Goal: Task Accomplishment & Management: Manage account settings

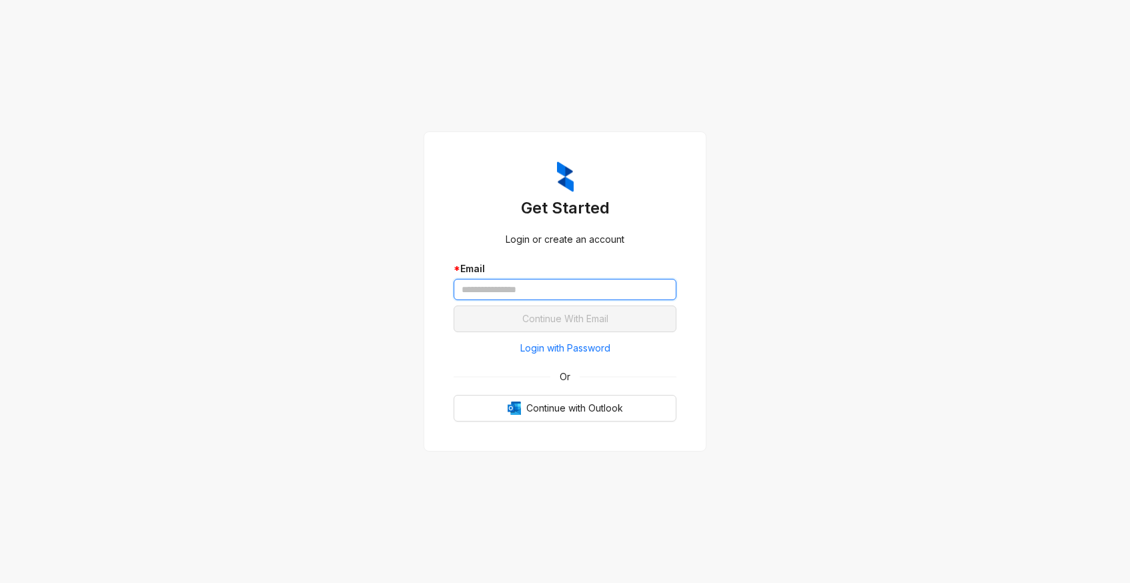
click at [490, 284] on input "text" at bounding box center [565, 289] width 223 height 21
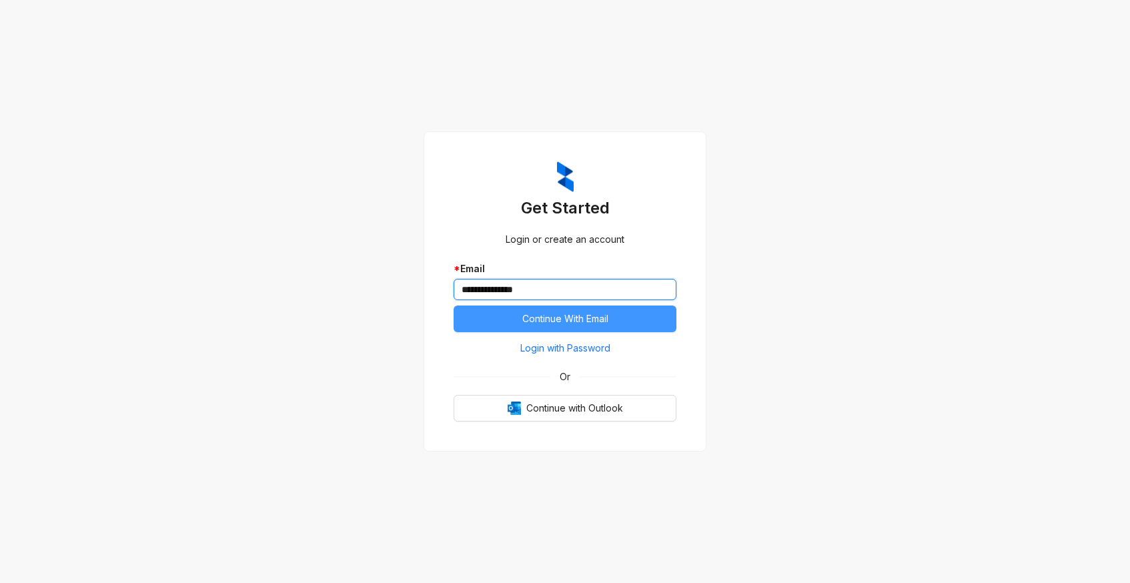
type input "**********"
click at [542, 314] on span "Continue With Email" at bounding box center [565, 319] width 86 height 15
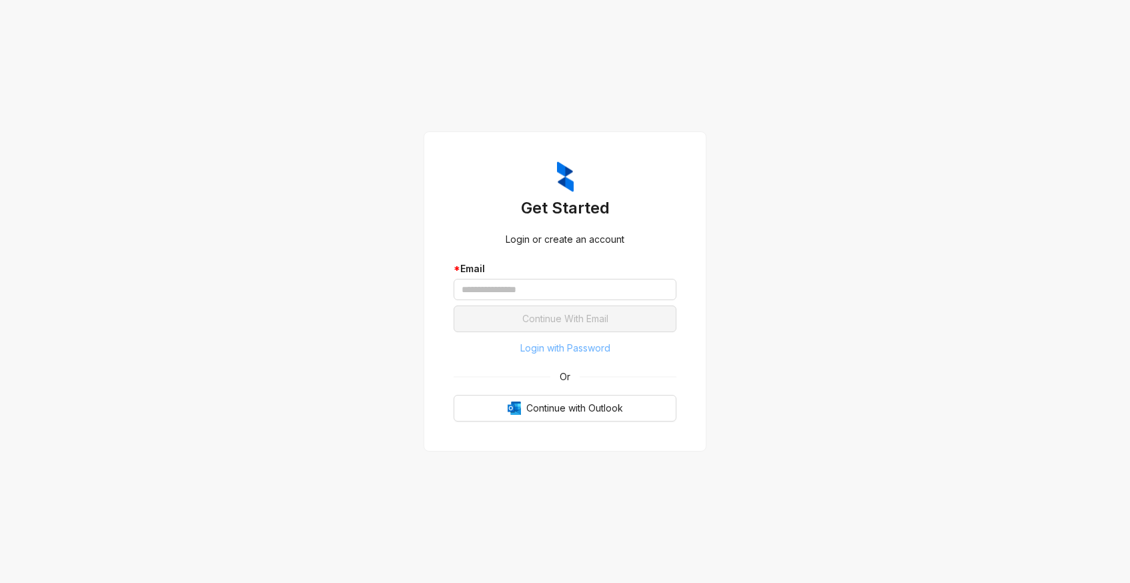
click at [556, 352] on span "Login with Password" at bounding box center [565, 348] width 90 height 15
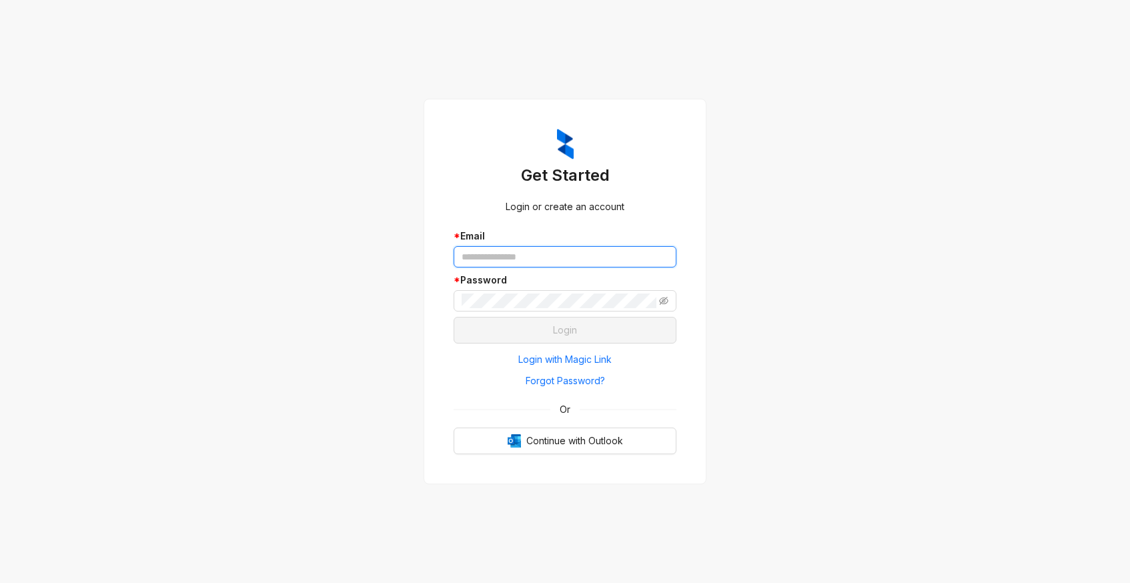
type input "**********"
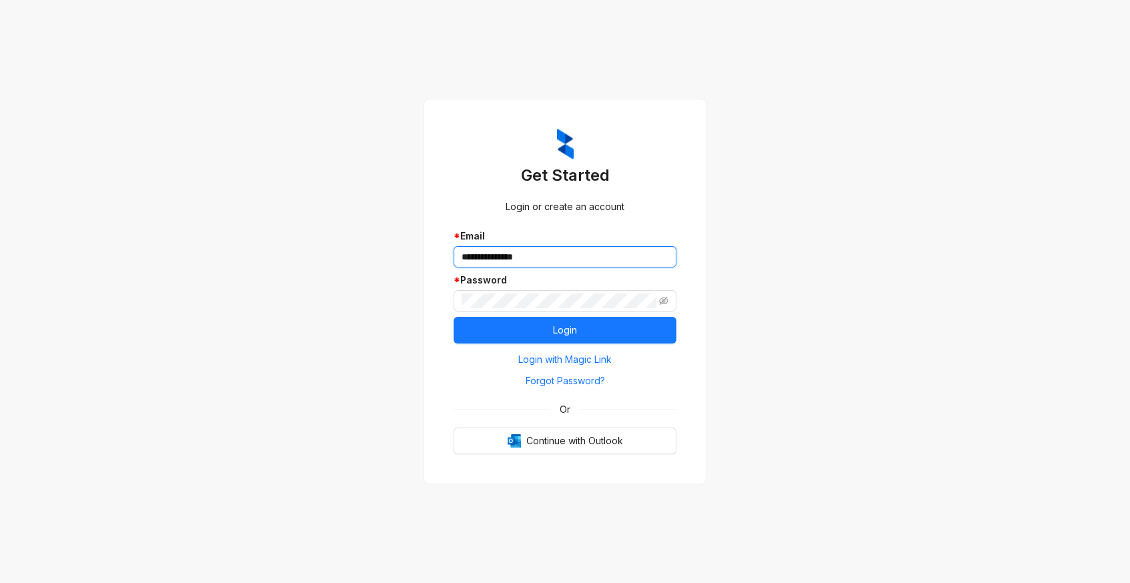
click at [521, 259] on input "**********" at bounding box center [565, 256] width 223 height 21
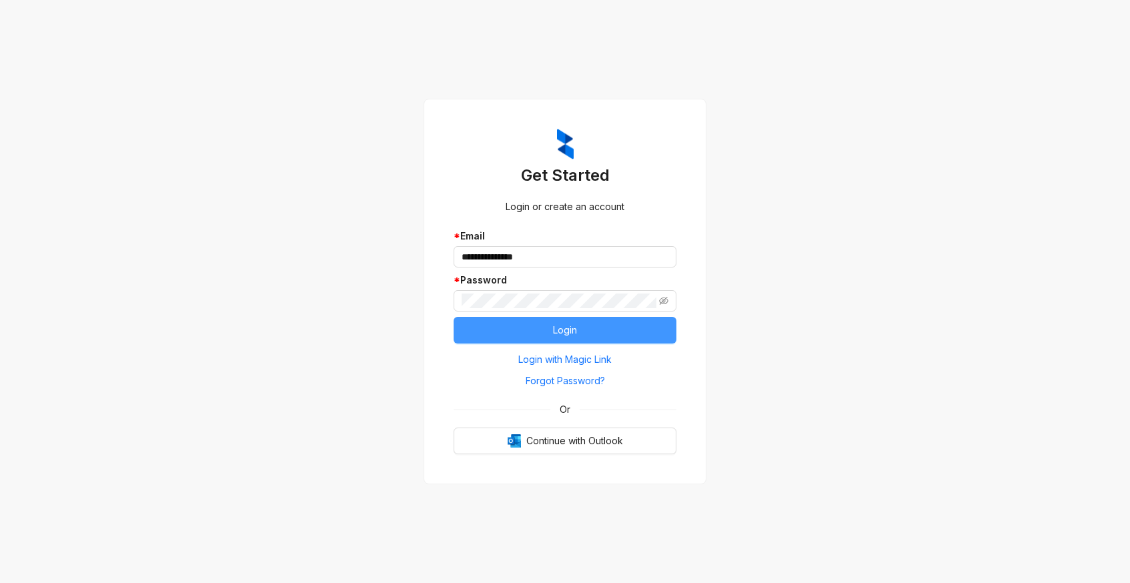
click at [464, 334] on button "Login" at bounding box center [565, 330] width 223 height 27
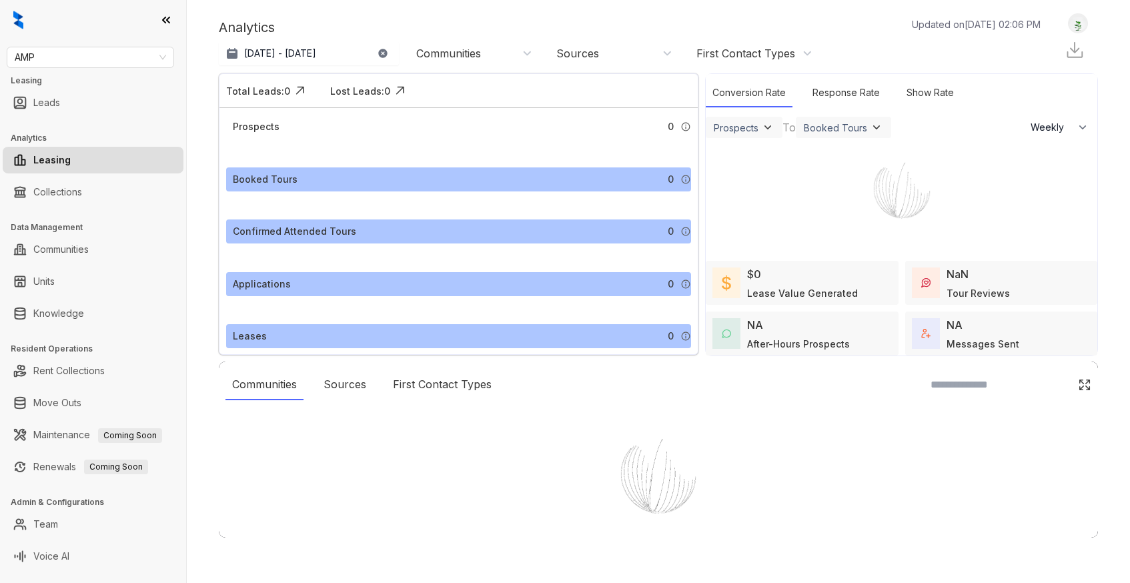
select select "******"
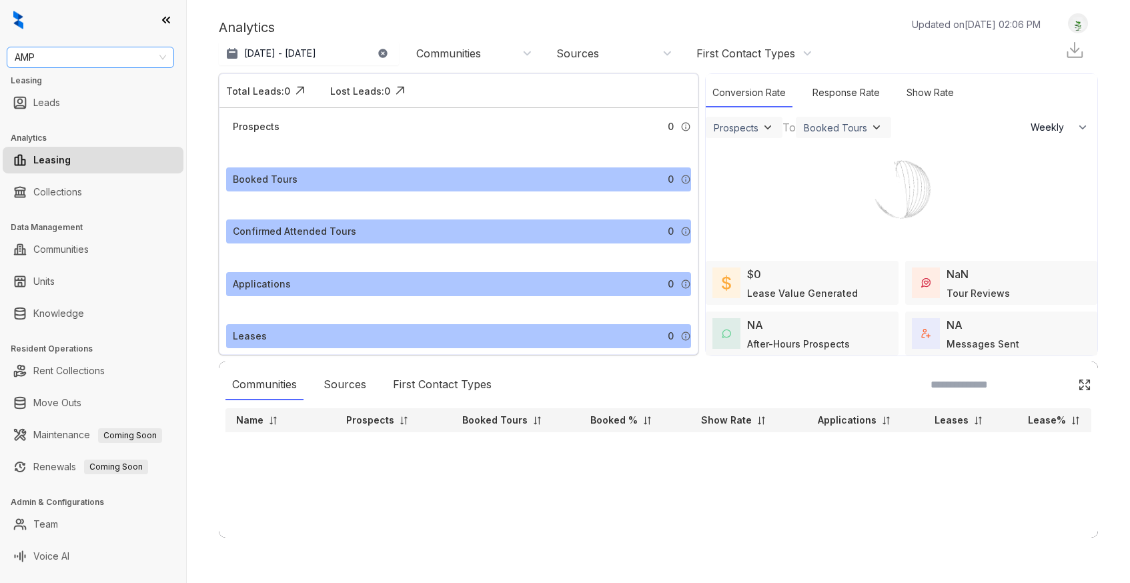
click at [114, 67] on span "AMP" at bounding box center [90, 57] width 151 height 20
type input "***"
click at [68, 82] on div "Charney" at bounding box center [90, 84] width 146 height 15
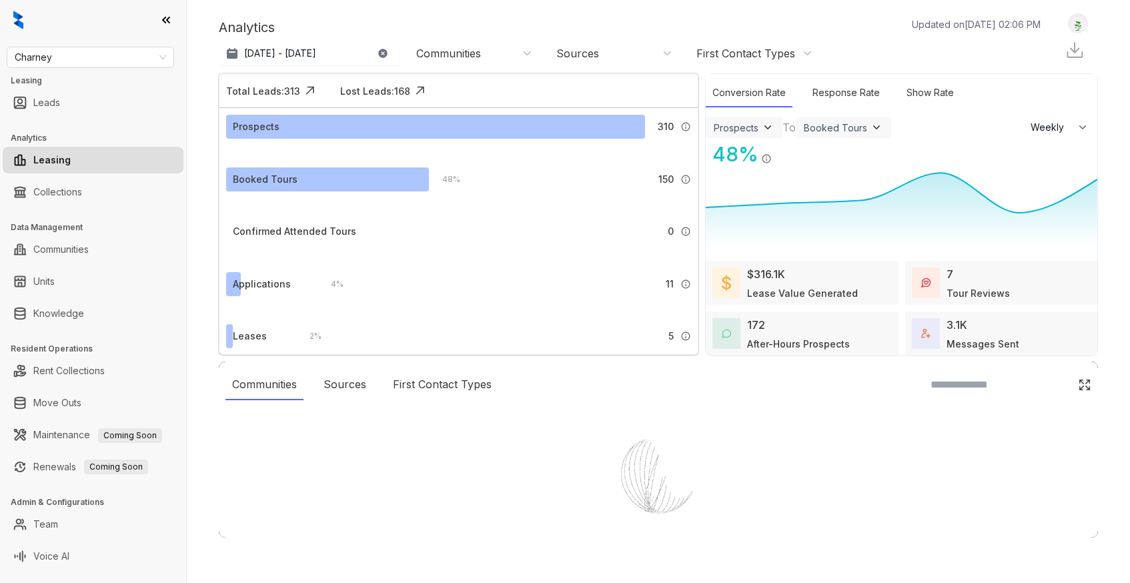
select select "******"
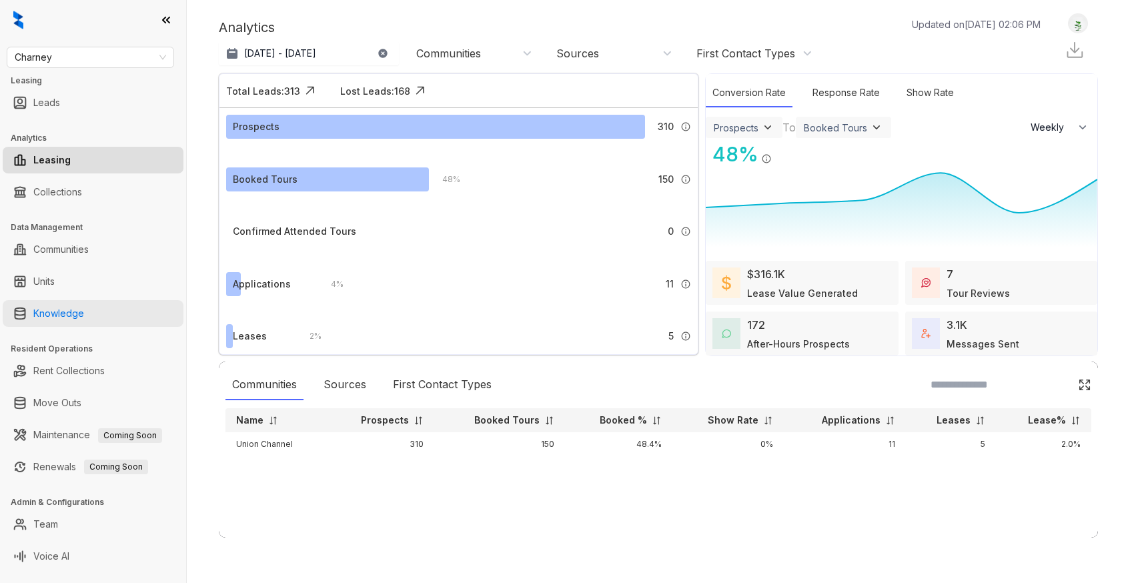
click at [61, 306] on link "Knowledge" at bounding box center [58, 313] width 51 height 27
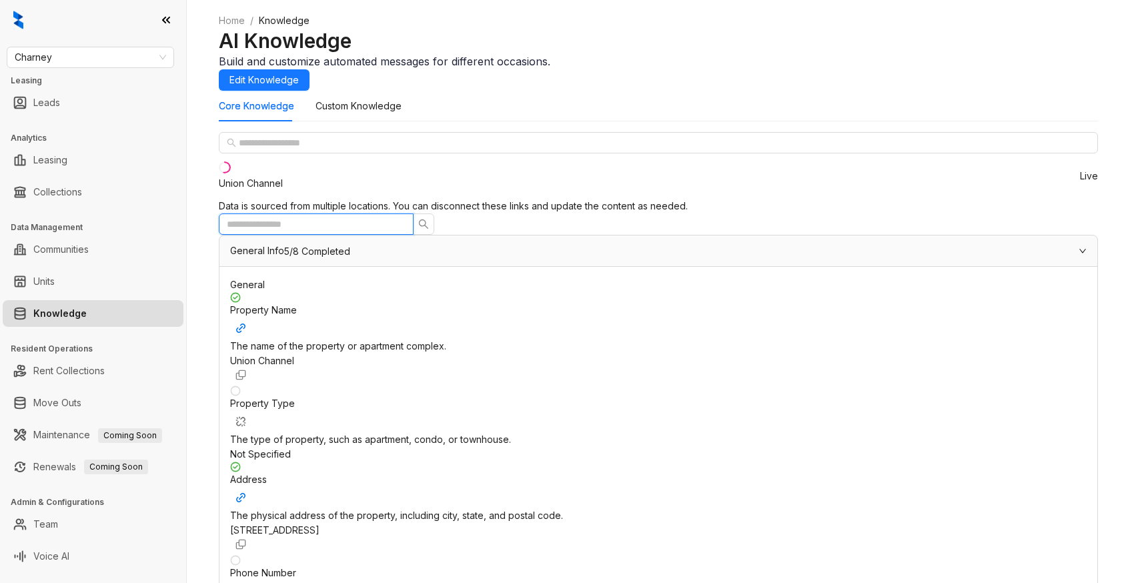
click at [395, 217] on input "text" at bounding box center [311, 224] width 168 height 15
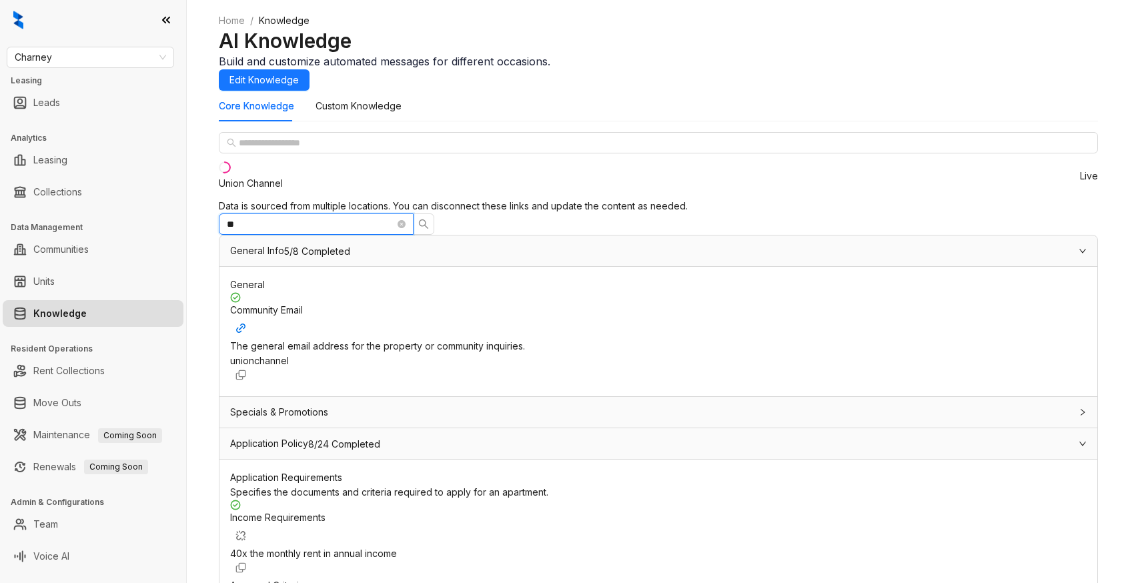
type input "*"
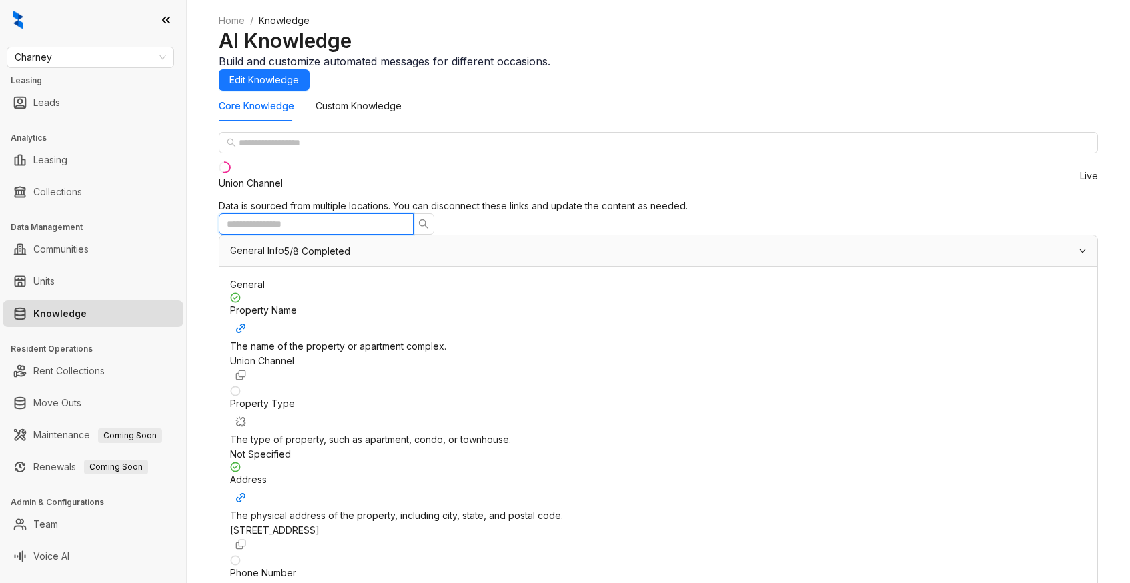
scroll to position [464, 0]
click at [344, 113] on Knowledge "Custom Knowledge" at bounding box center [359, 106] width 86 height 15
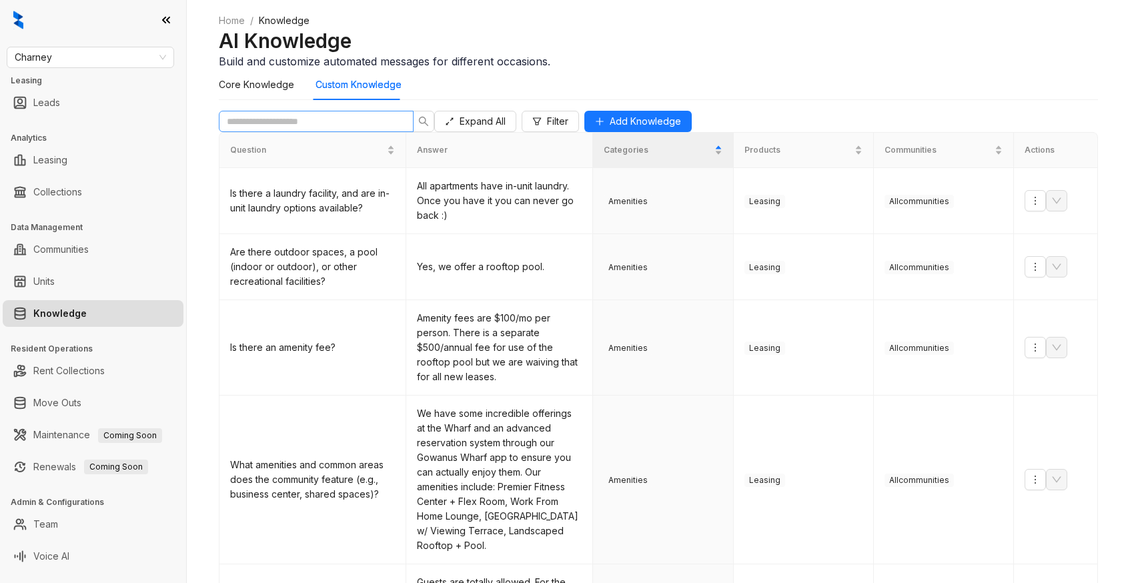
click at [294, 132] on span at bounding box center [316, 121] width 195 height 21
click at [292, 129] on input "text" at bounding box center [311, 121] width 168 height 15
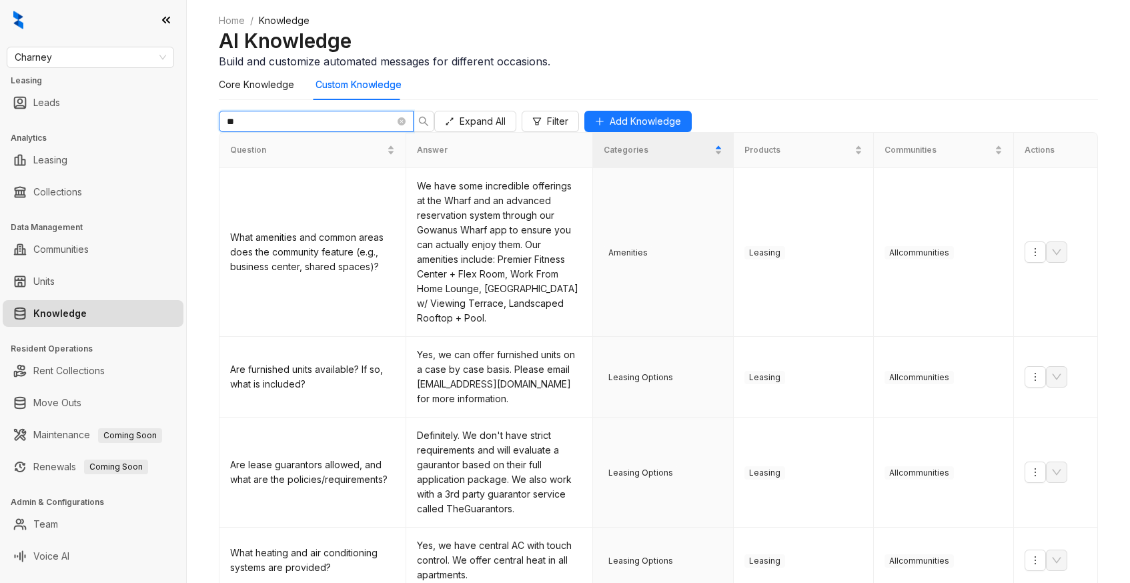
type input "*"
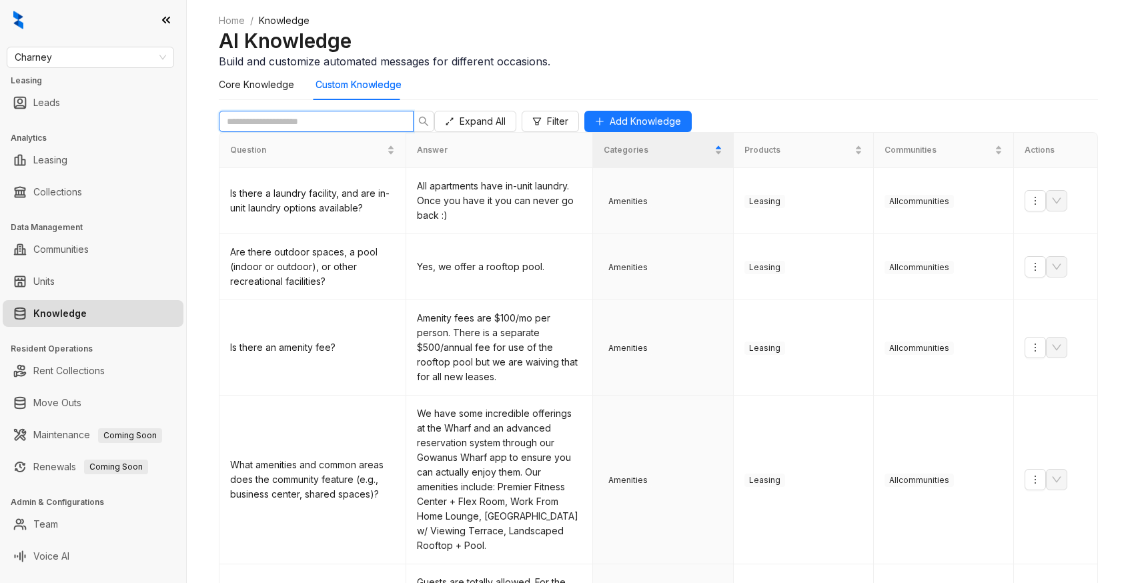
scroll to position [561, 0]
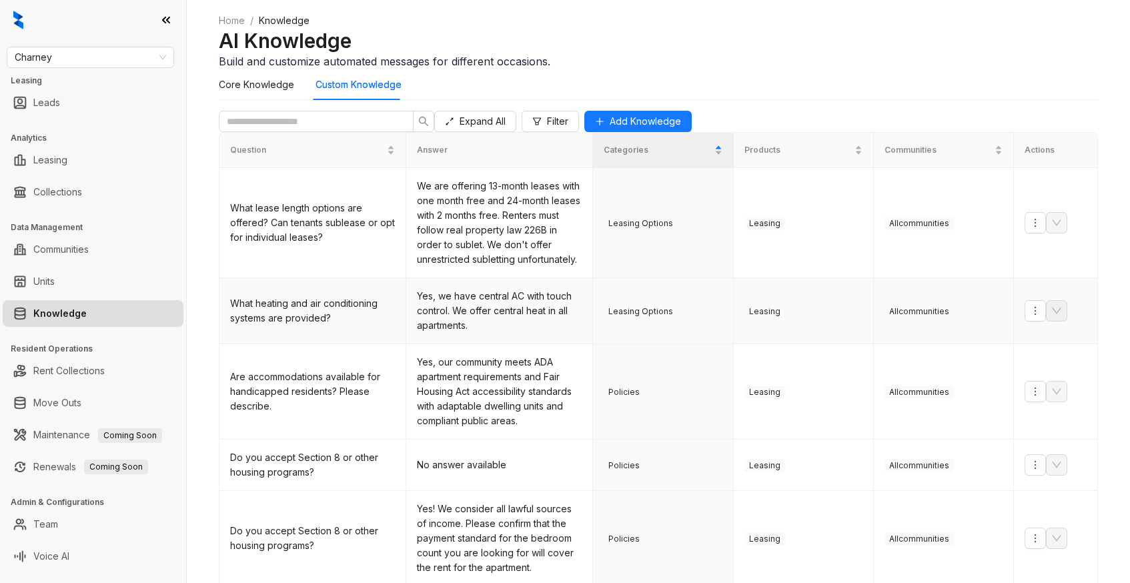
scroll to position [613, 0]
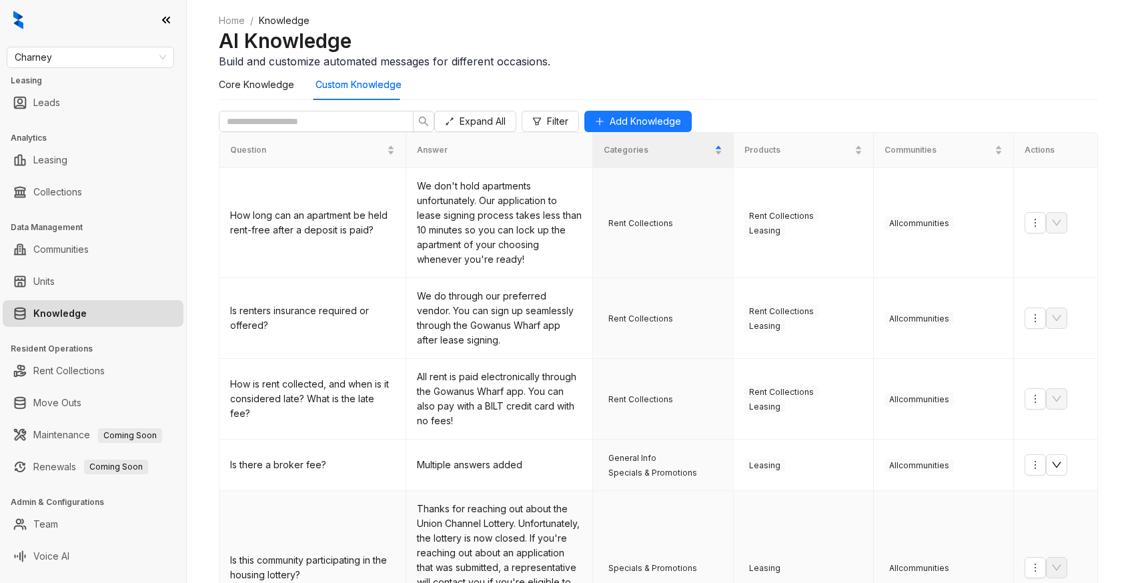
scroll to position [0, 0]
click at [261, 129] on input "text" at bounding box center [311, 121] width 168 height 15
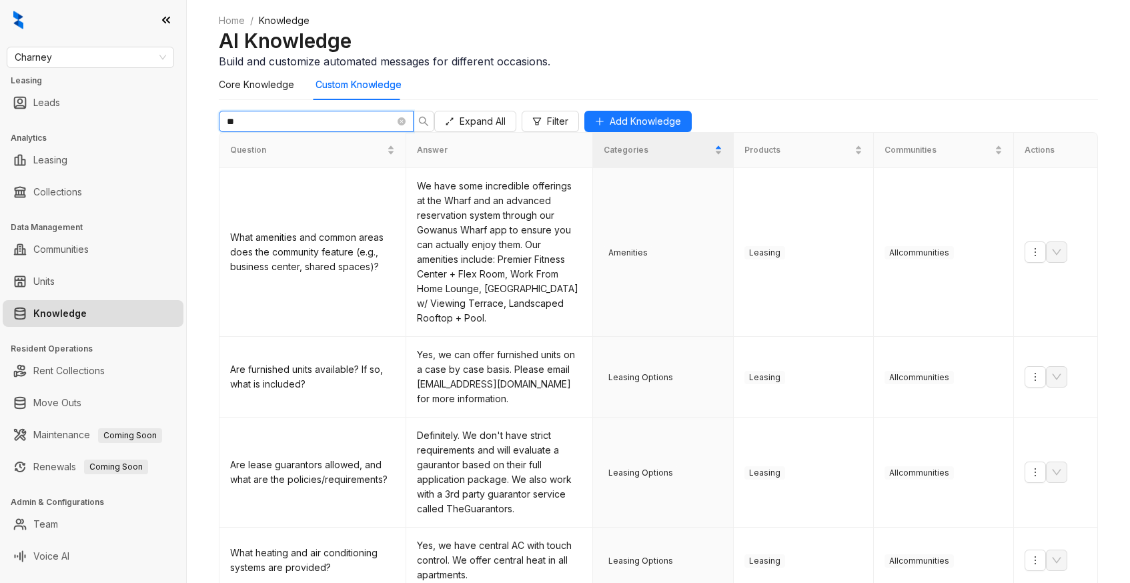
type input "*"
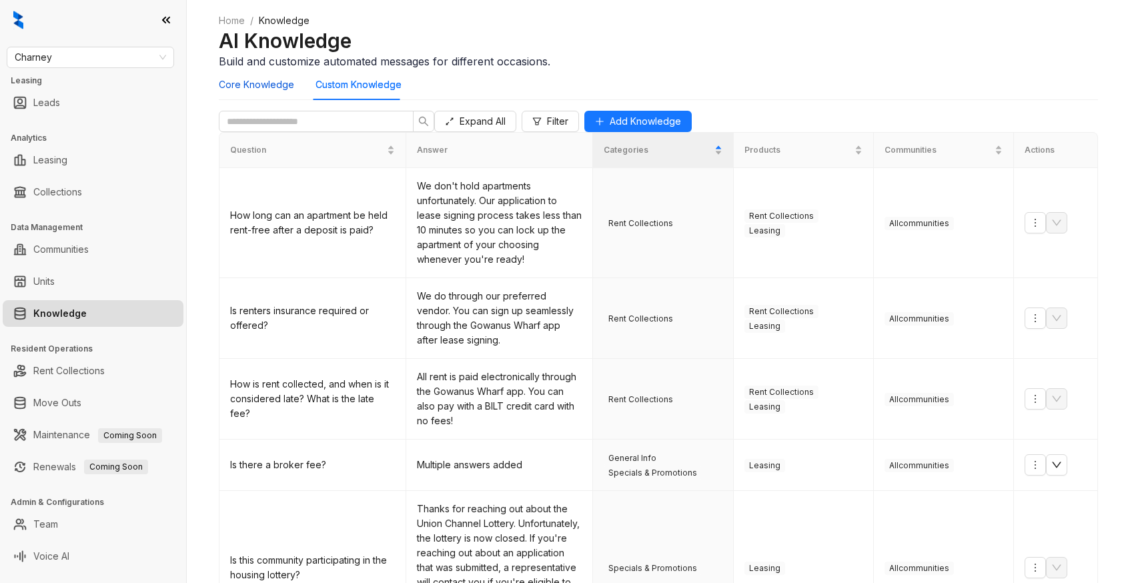
click at [255, 92] on Knowledge "Core Knowledge" at bounding box center [256, 84] width 75 height 15
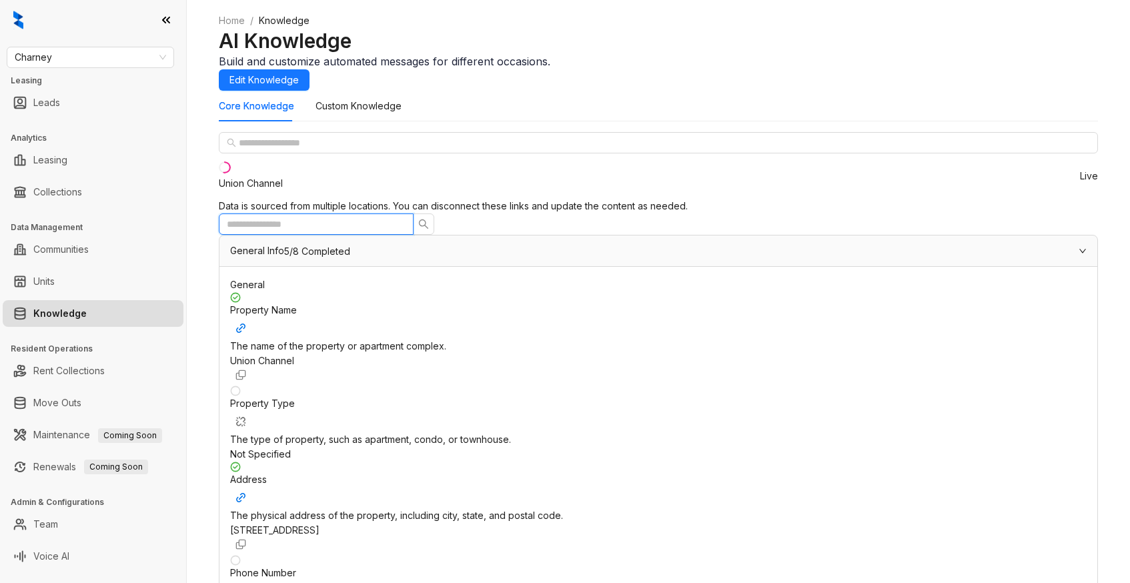
click at [395, 217] on input "text" at bounding box center [311, 224] width 168 height 15
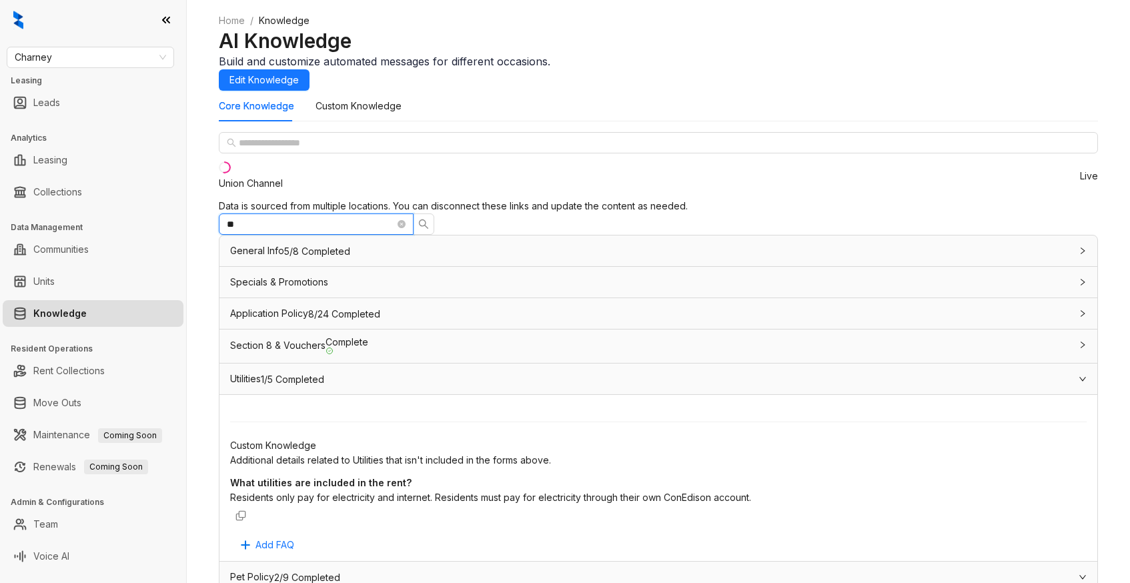
type input "*"
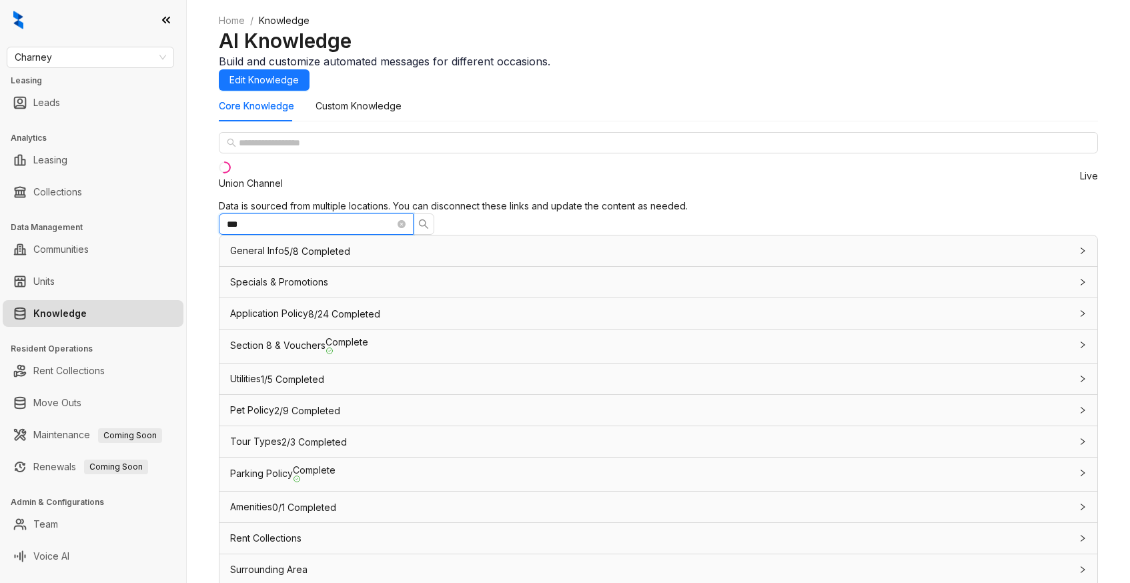
type input "***"
click at [429, 219] on icon "search" at bounding box center [423, 224] width 11 height 11
click at [358, 113] on Knowledge "Custom Knowledge" at bounding box center [359, 106] width 86 height 15
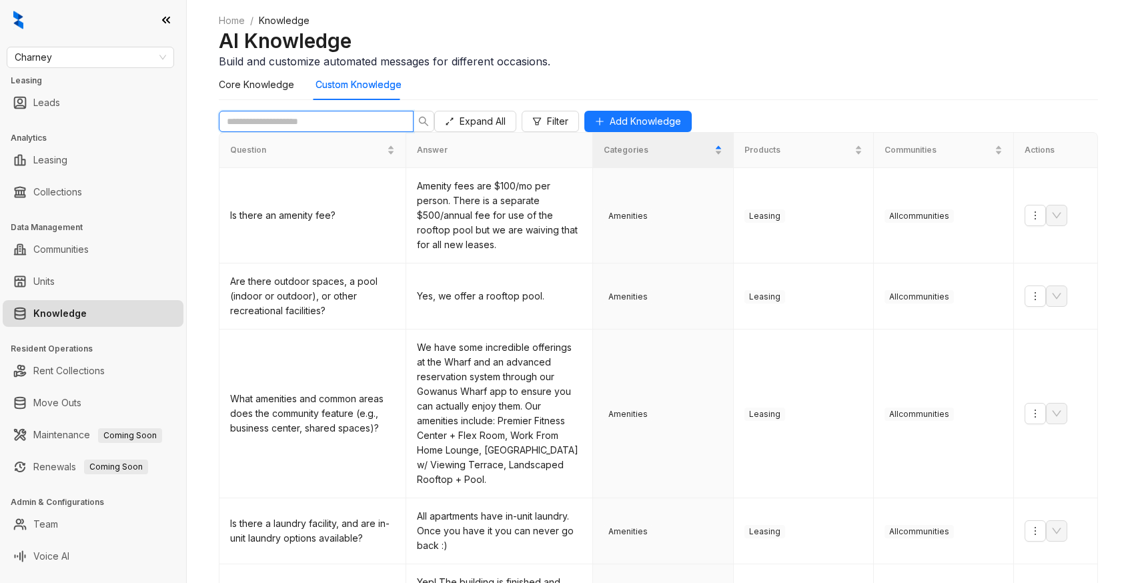
click at [353, 129] on input "text" at bounding box center [311, 121] width 168 height 15
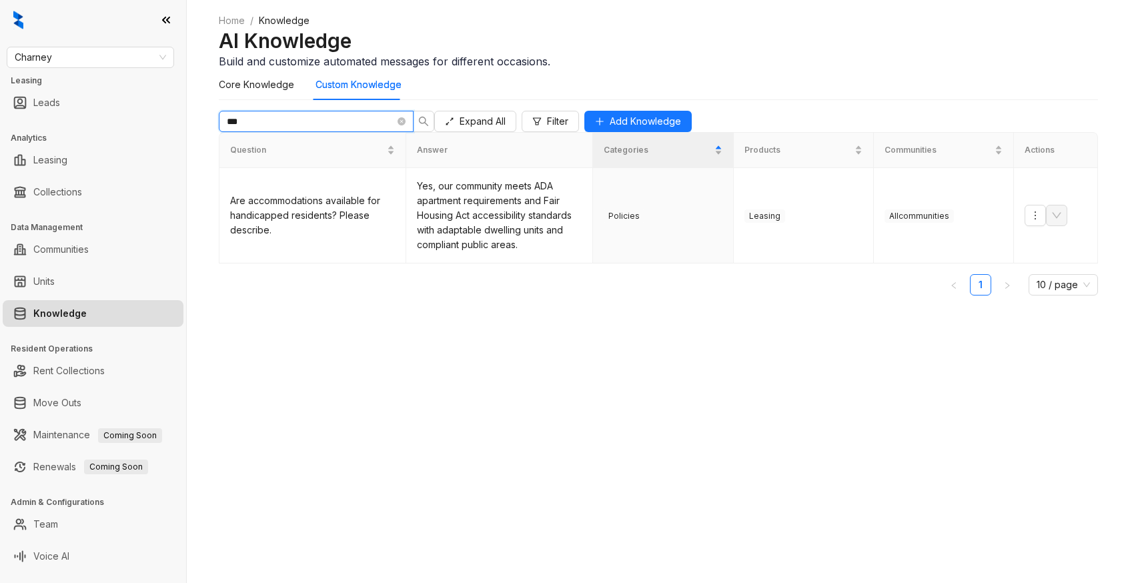
type input "***"
click at [241, 92] on Knowledge "Core Knowledge" at bounding box center [256, 84] width 75 height 15
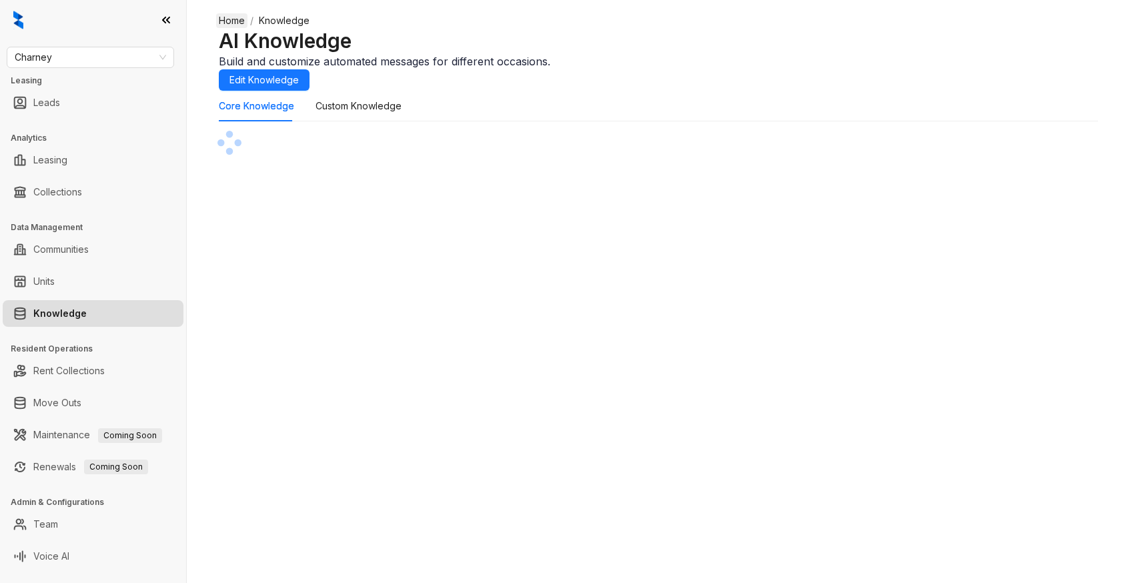
click at [224, 28] on link "Home" at bounding box center [231, 20] width 31 height 15
click at [232, 28] on link "Home" at bounding box center [231, 20] width 31 height 15
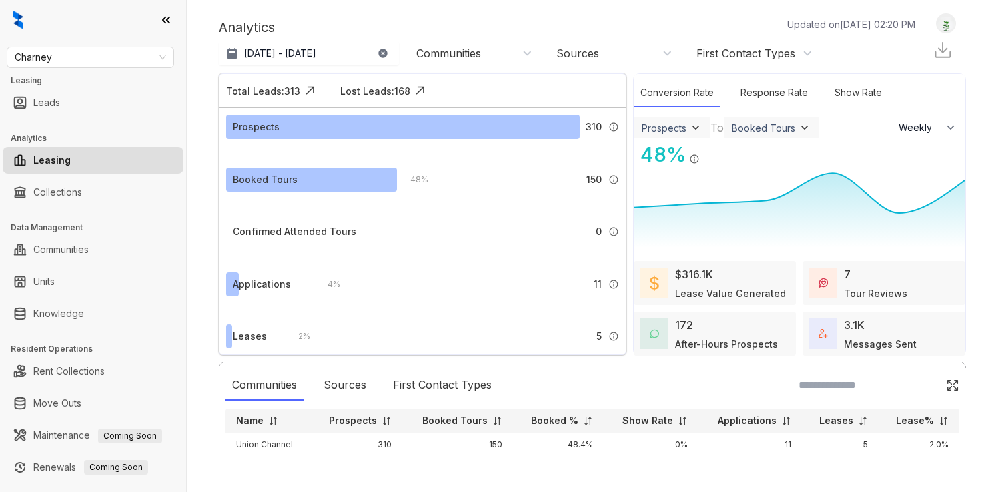
select select "******"
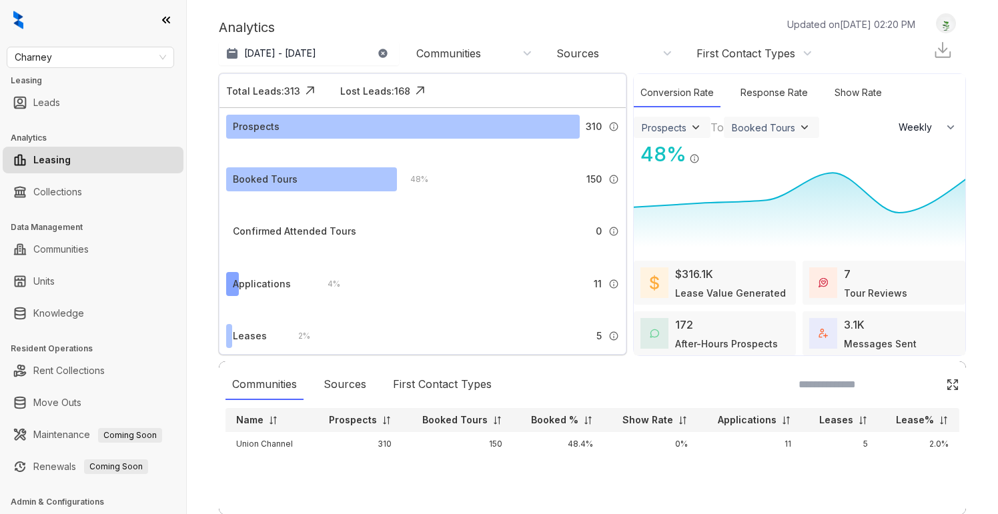
scroll to position [33, 0]
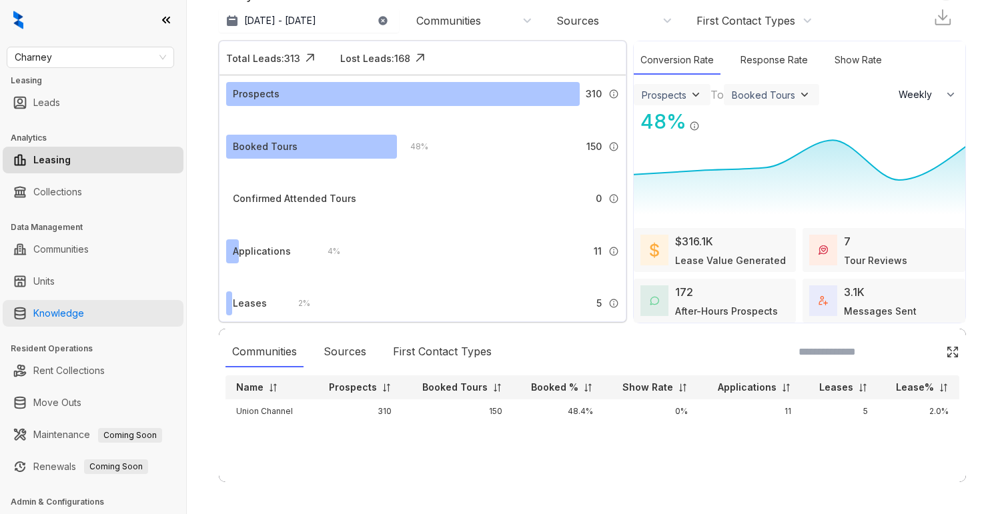
click at [65, 315] on link "Knowledge" at bounding box center [58, 313] width 51 height 27
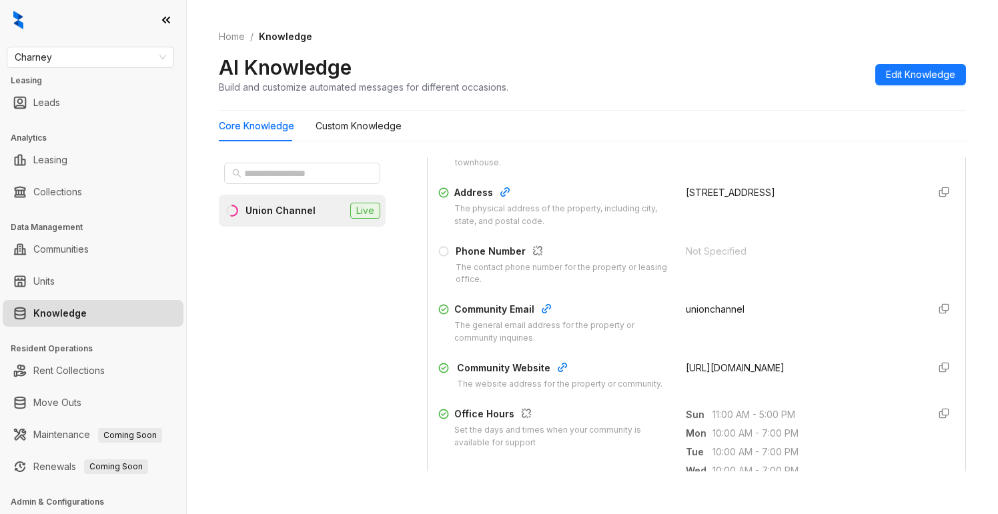
scroll to position [218, 0]
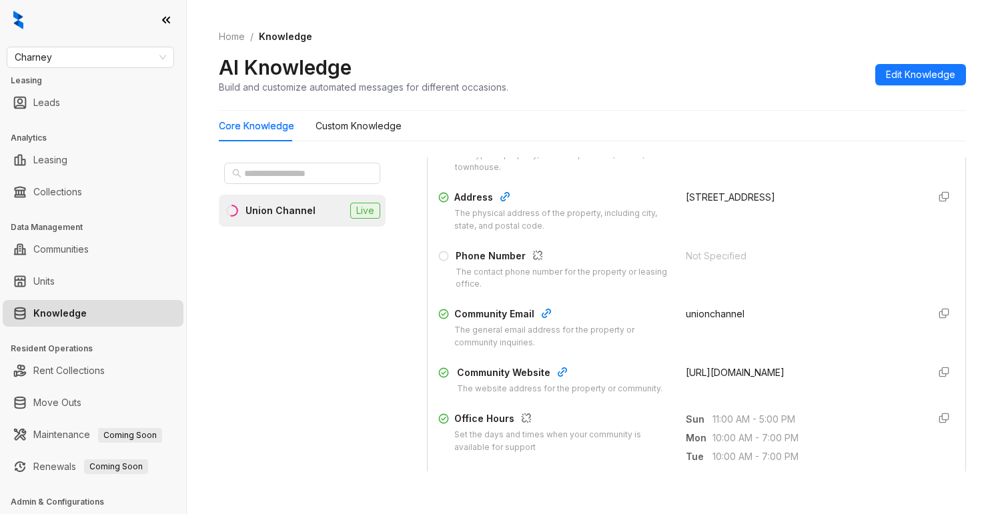
click at [709, 315] on span "unionchannel" at bounding box center [715, 313] width 59 height 11
click at [901, 79] on span "Edit Knowledge" at bounding box center [920, 74] width 69 height 15
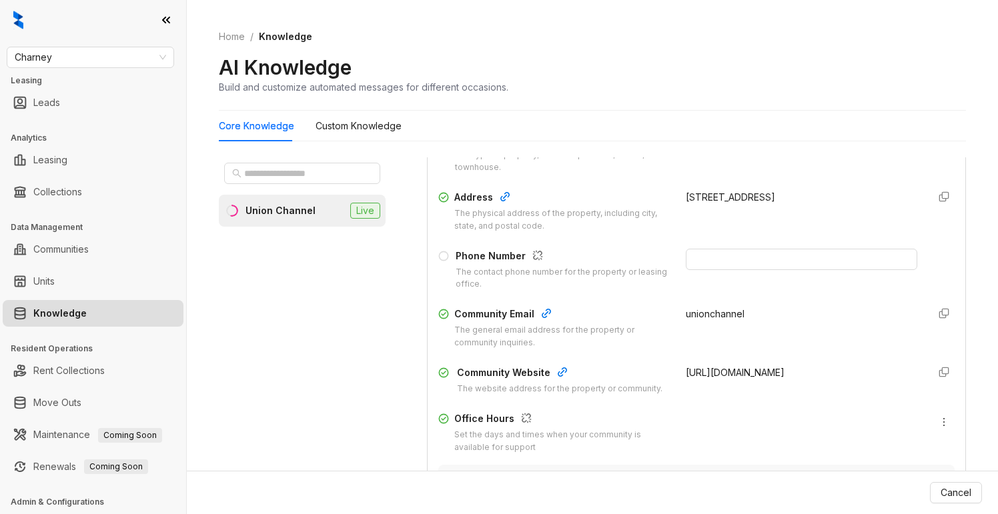
click at [725, 316] on span "unionchannel" at bounding box center [715, 313] width 59 height 11
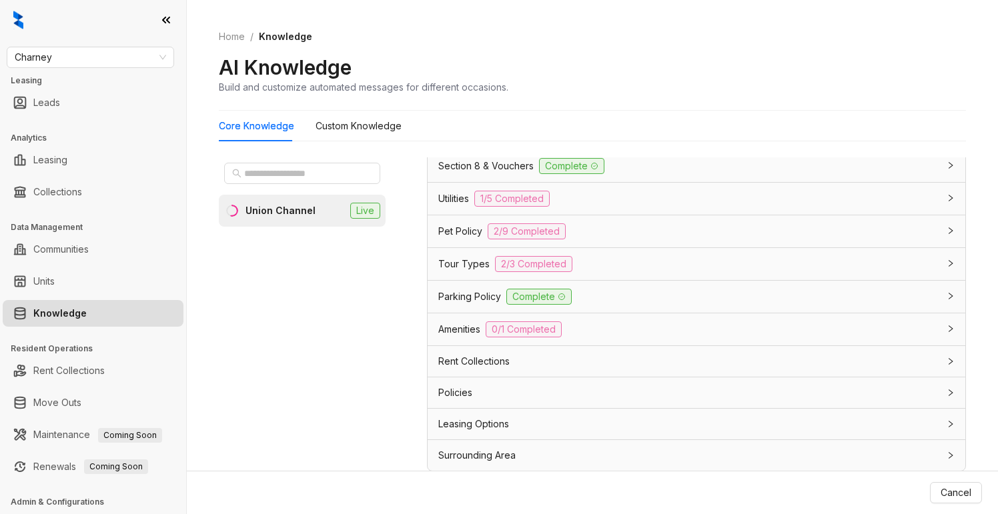
scroll to position [42, 0]
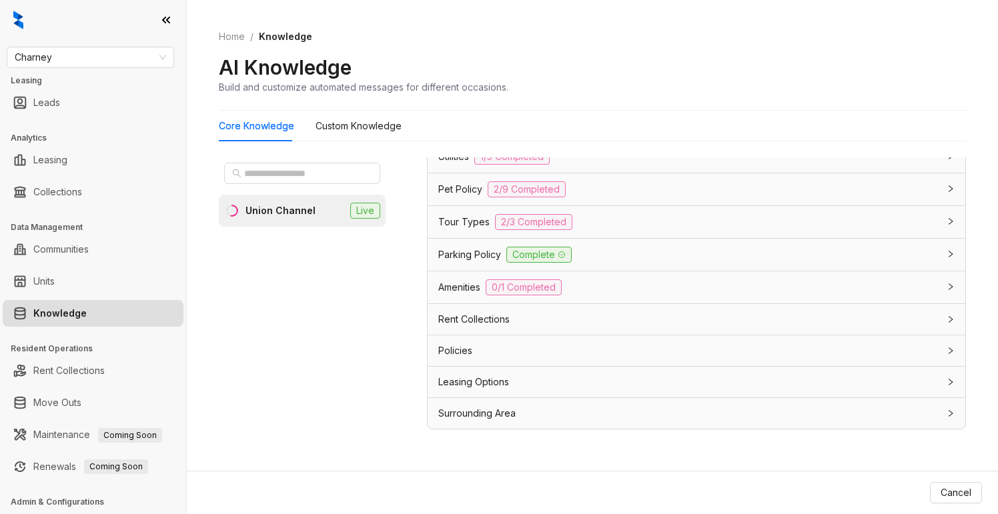
click at [775, 377] on div "Leasing Options" at bounding box center [688, 382] width 500 height 15
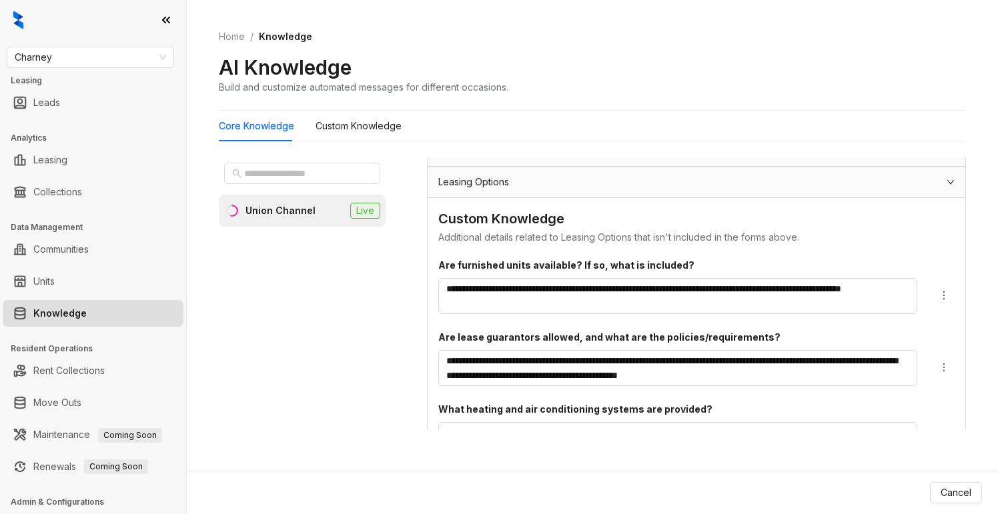
scroll to position [1704, 0]
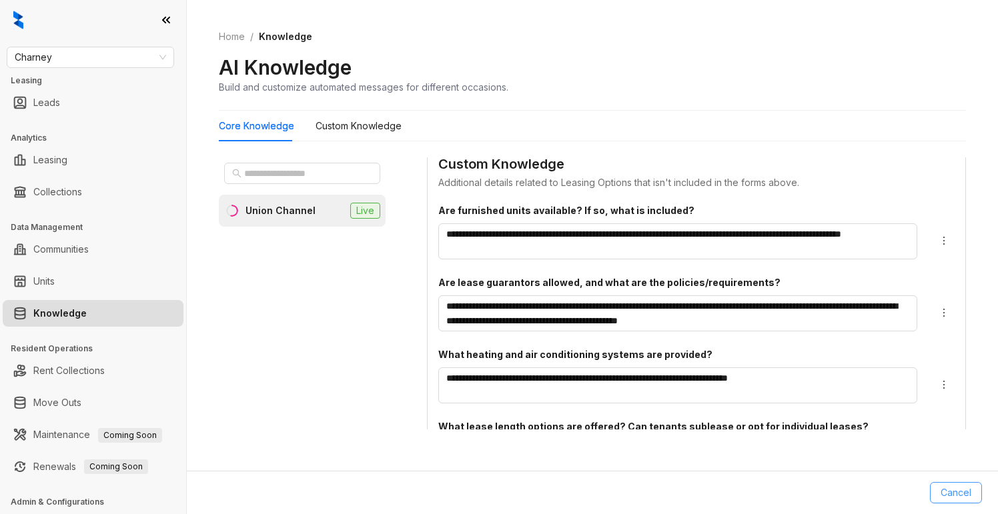
click at [962, 491] on span "Cancel" at bounding box center [956, 493] width 31 height 15
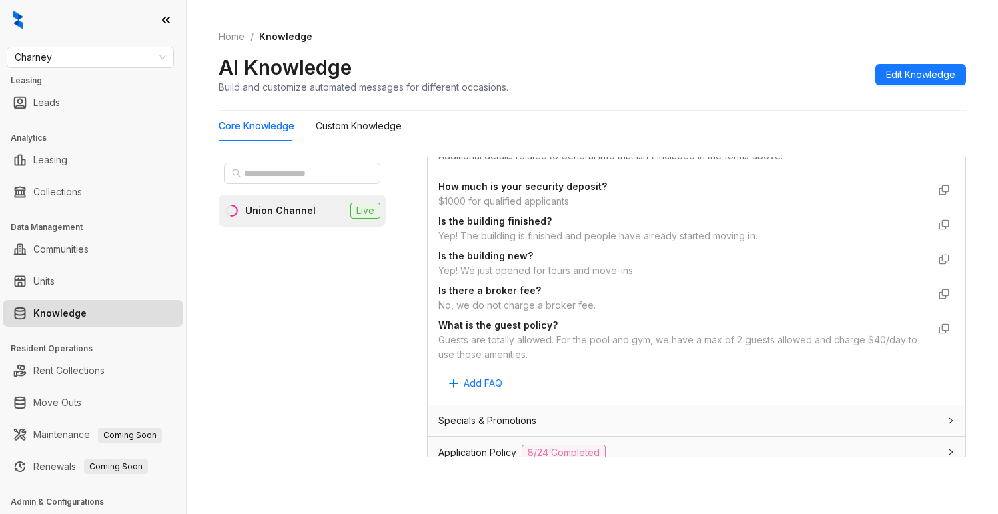
scroll to position [711, 0]
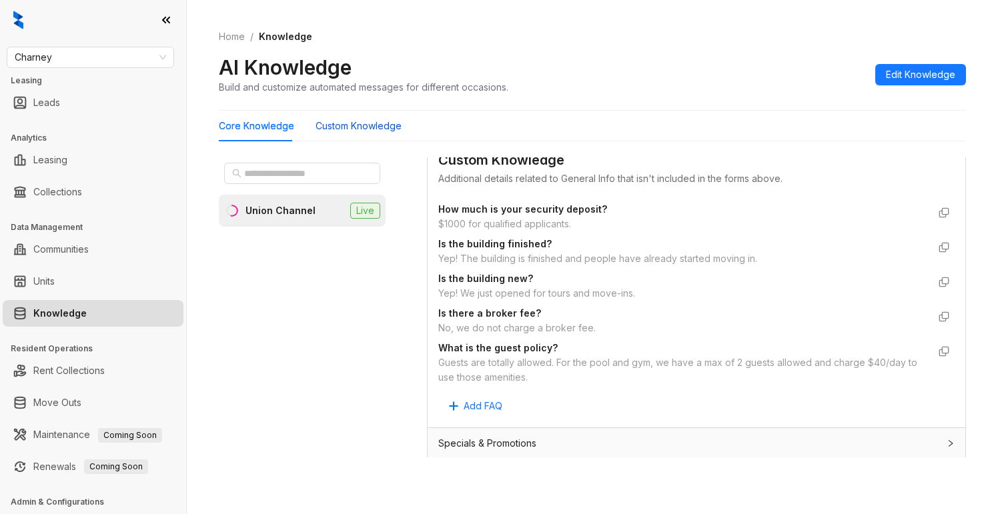
click at [339, 124] on Knowledge "Custom Knowledge" at bounding box center [359, 126] width 86 height 15
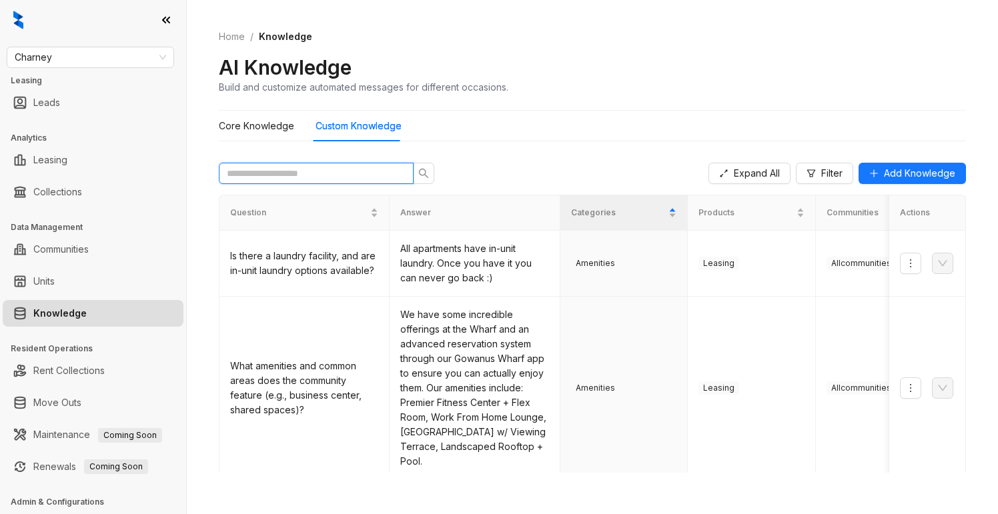
click at [314, 177] on input "text" at bounding box center [311, 173] width 168 height 15
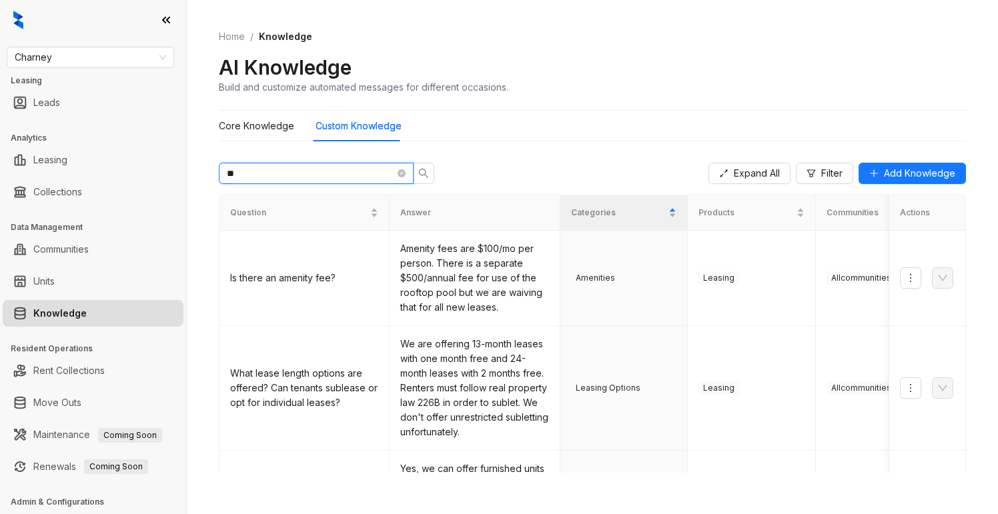
type input "*"
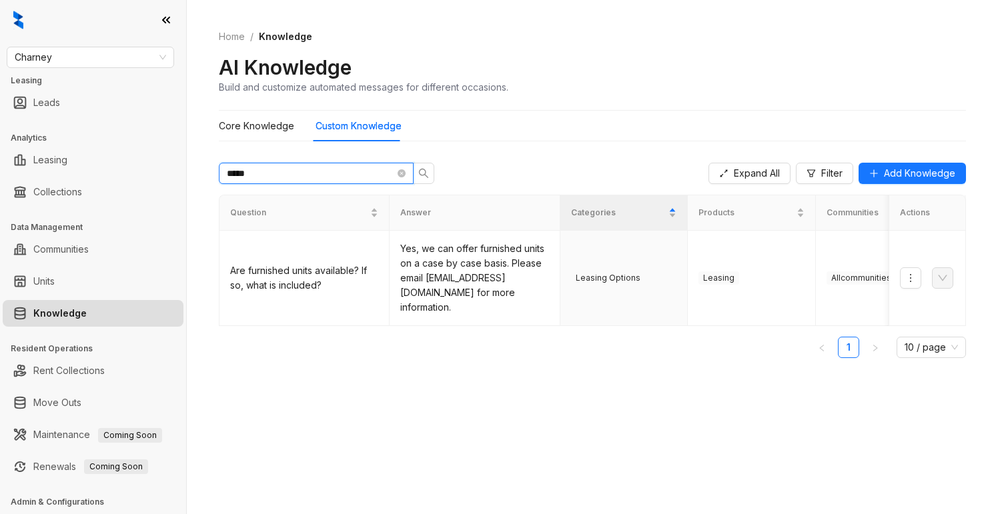
type input "*****"
click at [404, 173] on icon "close-circle" at bounding box center [402, 173] width 8 height 8
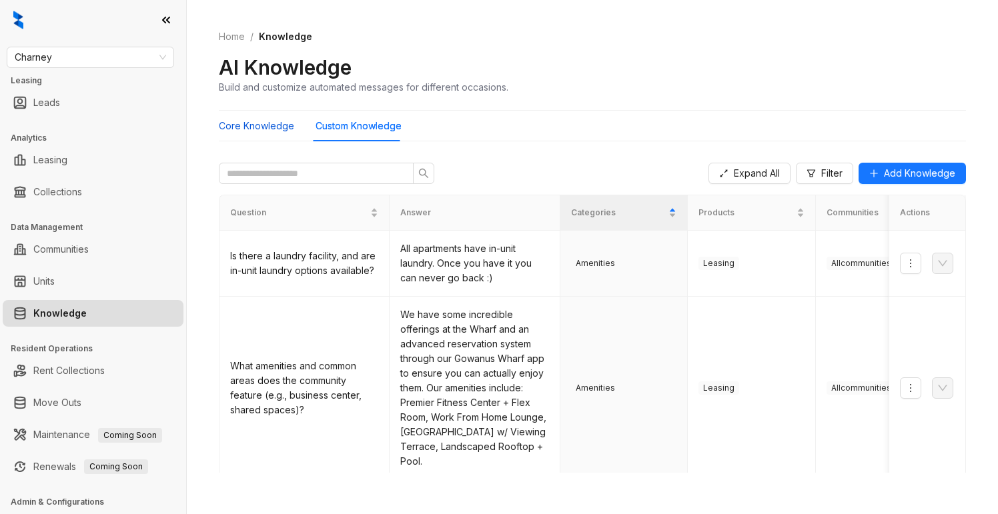
click at [242, 131] on Knowledge "Core Knowledge" at bounding box center [256, 126] width 75 height 15
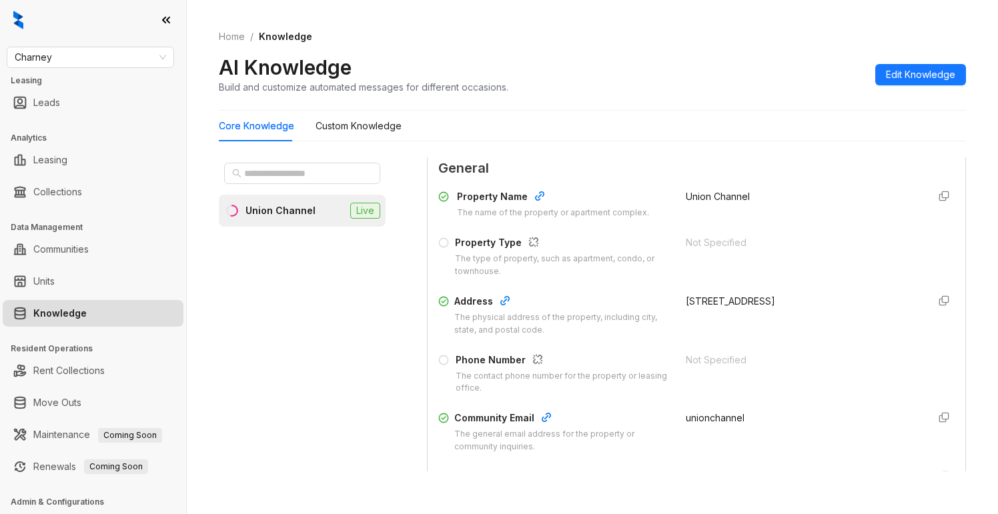
scroll to position [232, 0]
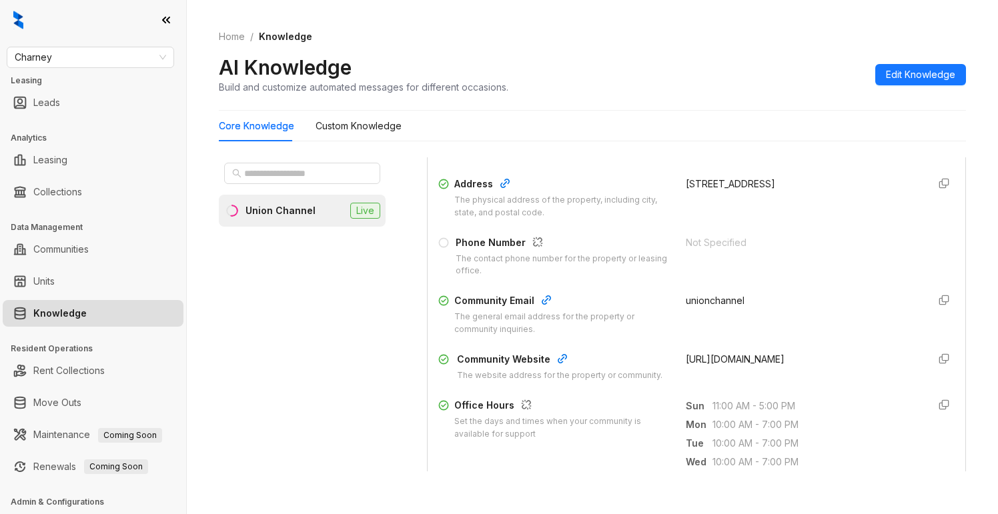
click at [708, 306] on span "unionchannel" at bounding box center [715, 300] width 59 height 11
click at [945, 72] on span "Edit Knowledge" at bounding box center [920, 74] width 69 height 15
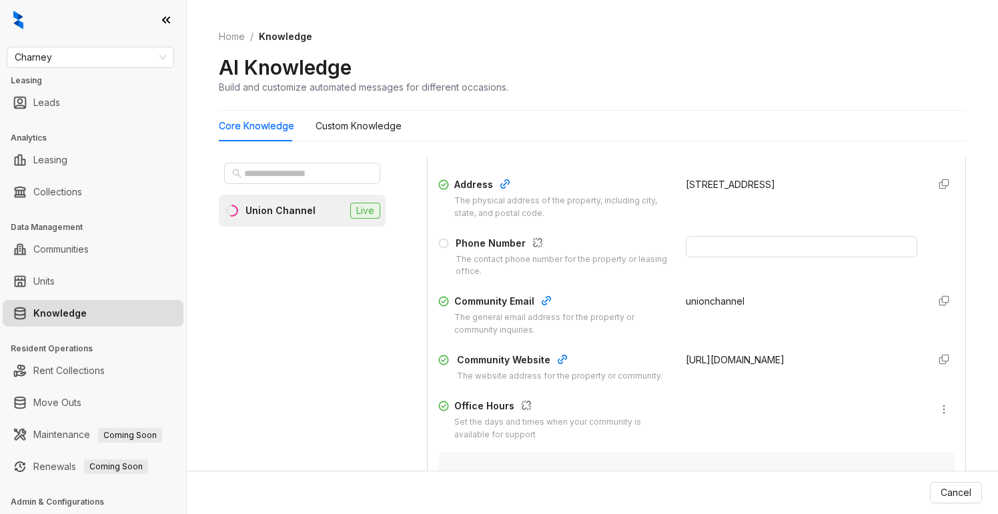
scroll to position [224, 0]
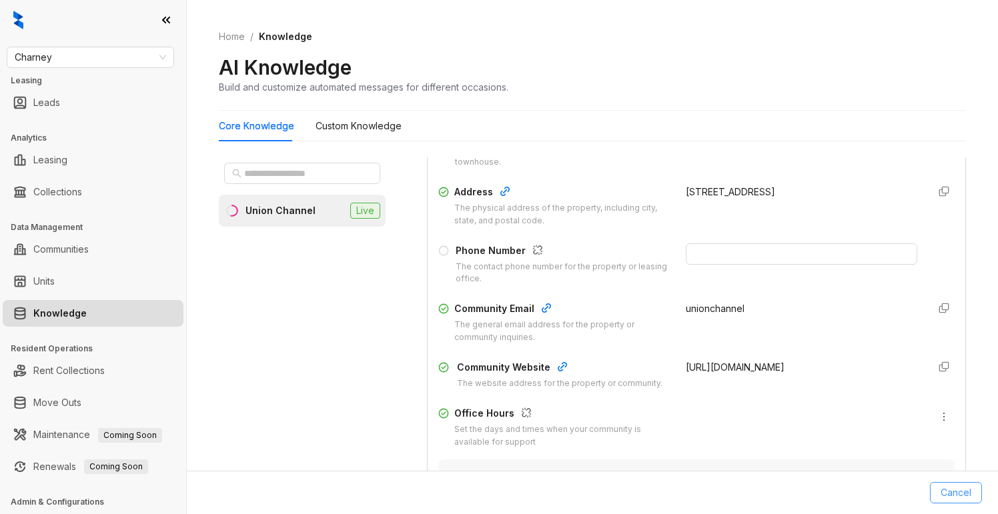
click at [974, 491] on button "Cancel" at bounding box center [956, 492] width 52 height 21
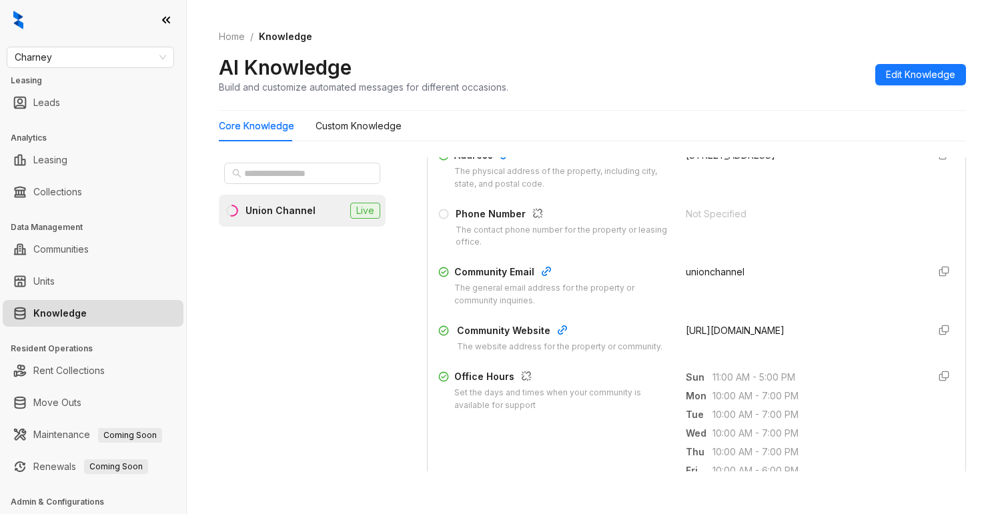
scroll to position [258, 0]
drag, startPoint x: 685, startPoint y: 333, endPoint x: 914, endPoint y: 329, distance: 228.9
click at [914, 329] on div "[URL][DOMAIN_NAME]" at bounding box center [802, 341] width 232 height 30
copy span "[URL][DOMAIN_NAME]"
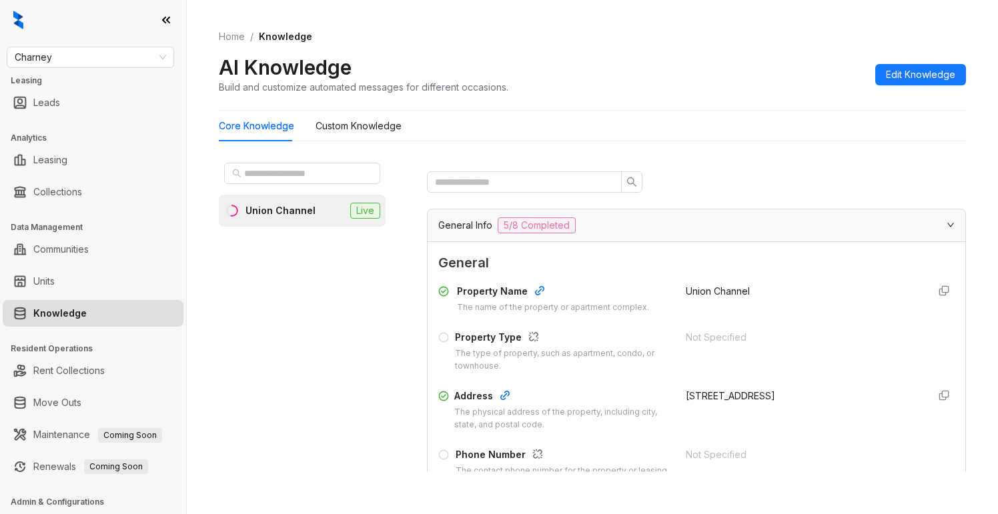
scroll to position [22, 0]
